Goal: Find specific page/section: Find specific page/section

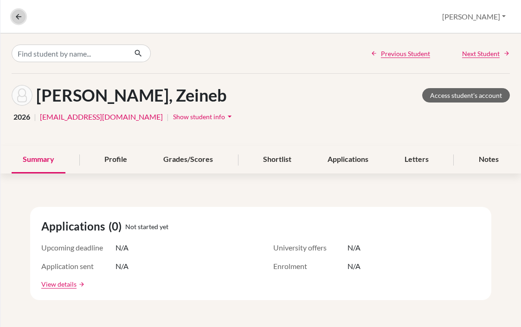
click at [17, 16] on icon at bounding box center [18, 17] width 8 height 8
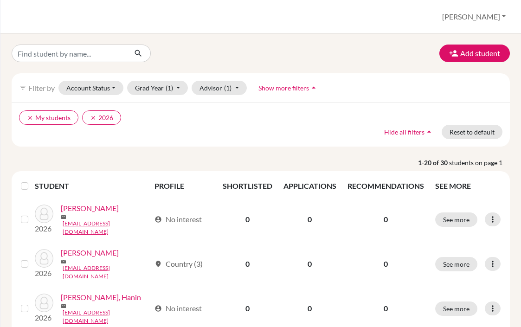
click at [17, 16] on div "Students overview Bridget Profile School Settings Log out" at bounding box center [260, 16] width 520 height 33
click at [486, 16] on button "[PERSON_NAME]" at bounding box center [474, 17] width 72 height 18
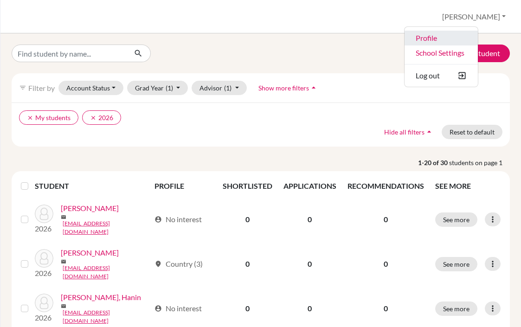
click at [455, 39] on link "Profile" at bounding box center [440, 38] width 73 height 15
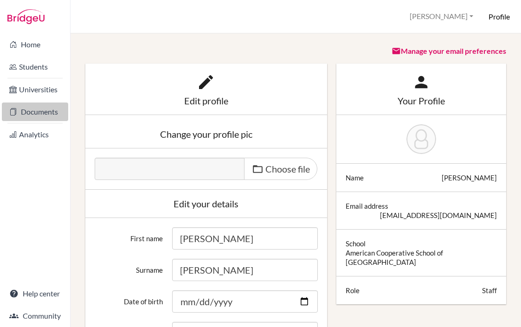
click at [41, 109] on link "Documents" at bounding box center [35, 112] width 66 height 19
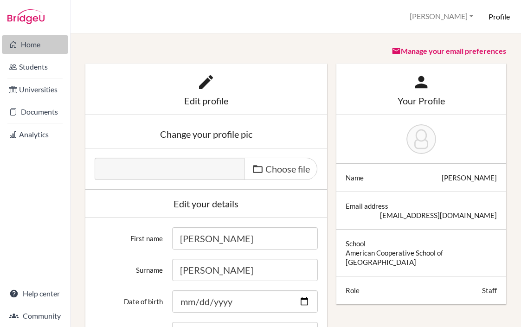
click at [25, 46] on link "Home" at bounding box center [35, 44] width 66 height 19
